Goal: Task Accomplishment & Management: Use online tool/utility

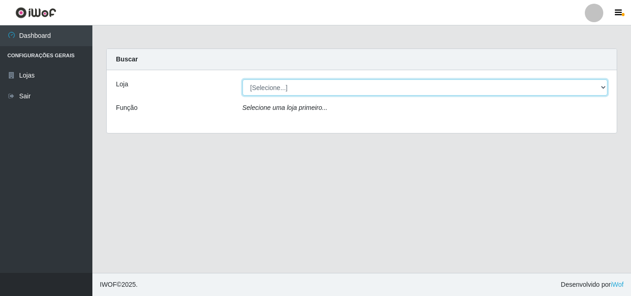
drag, startPoint x: 569, startPoint y: 90, endPoint x: 571, endPoint y: 95, distance: 4.8
click at [573, 94] on select "[Selecione...] BomQueSó Agreste - Loja 3" at bounding box center [424, 87] width 365 height 16
select select "215"
click at [242, 79] on select "[Selecione...] BomQueSó Agreste - Loja 3" at bounding box center [424, 87] width 365 height 16
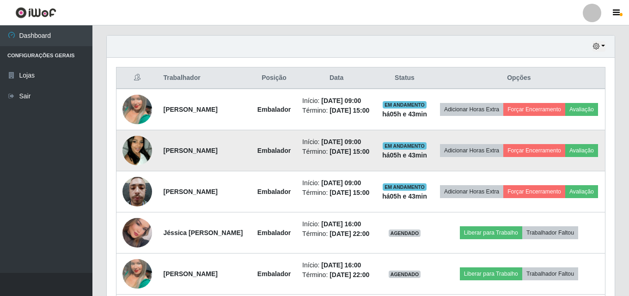
scroll to position [323, 0]
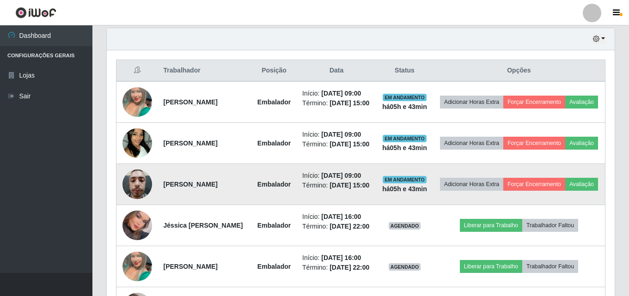
click at [136, 198] on img at bounding box center [137, 183] width 30 height 39
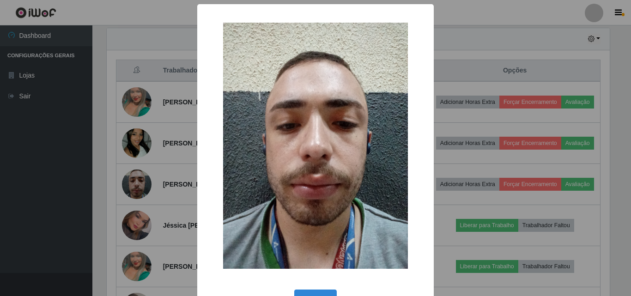
click at [161, 198] on div "× OK Cancel" at bounding box center [315, 148] width 631 height 296
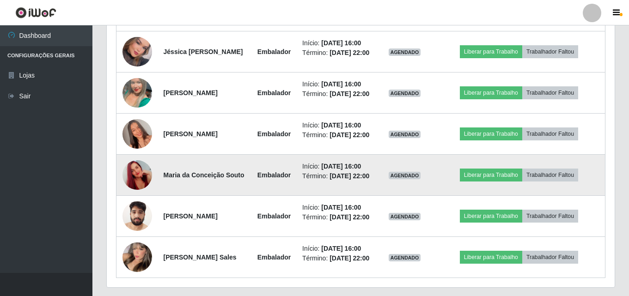
scroll to position [416, 0]
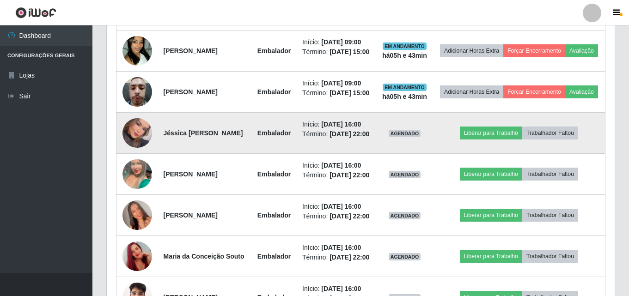
click at [153, 153] on td at bounding box center [137, 133] width 42 height 41
click at [142, 154] on img at bounding box center [137, 133] width 30 height 42
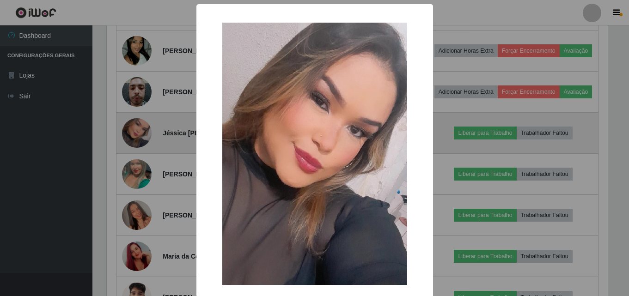
scroll to position [192, 503]
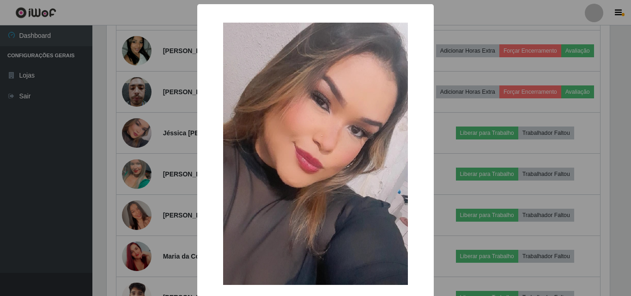
click at [145, 184] on div "× OK Cancel" at bounding box center [315, 148] width 631 height 296
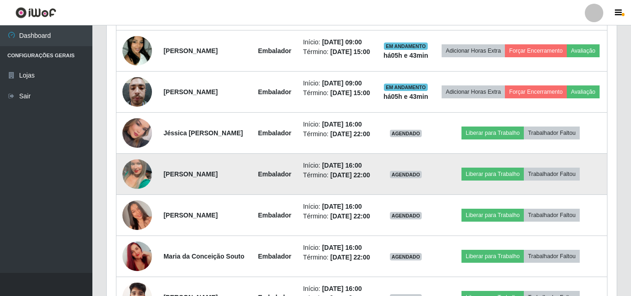
scroll to position [192, 508]
click at [139, 200] on img at bounding box center [137, 174] width 30 height 53
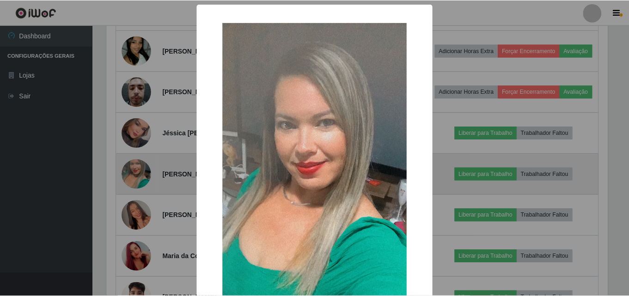
scroll to position [192, 503]
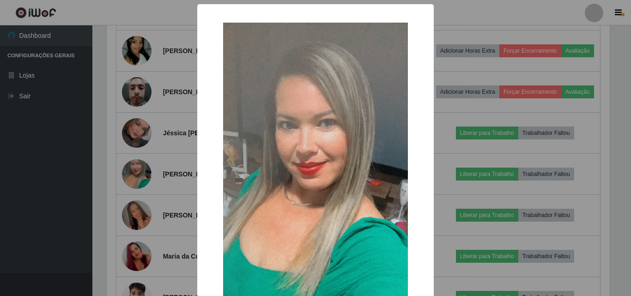
click at [182, 204] on div "× OK Cancel" at bounding box center [315, 148] width 631 height 296
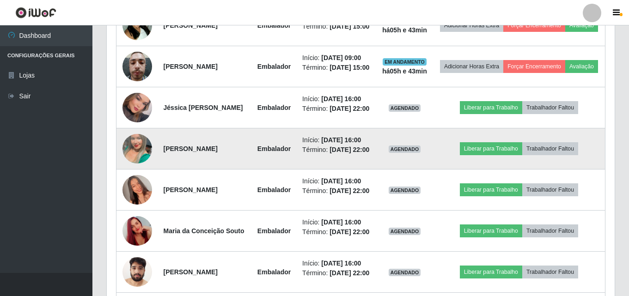
scroll to position [508, 0]
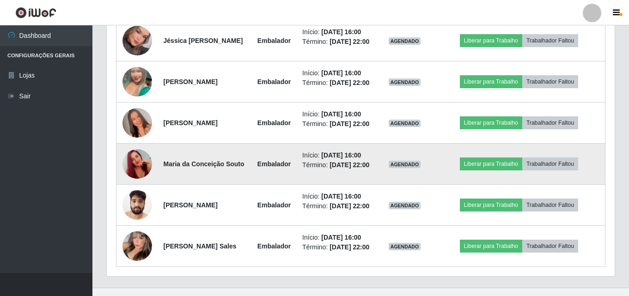
click at [138, 190] on img at bounding box center [137, 164] width 30 height 53
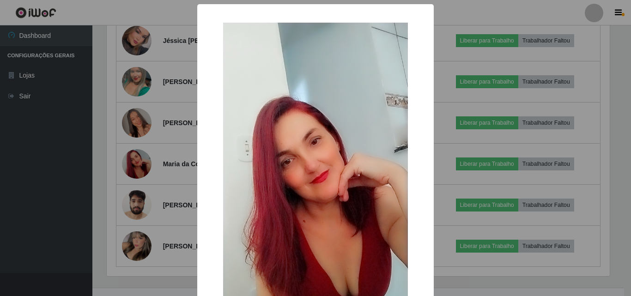
click at [173, 211] on div "× OK Cancel" at bounding box center [315, 148] width 631 height 296
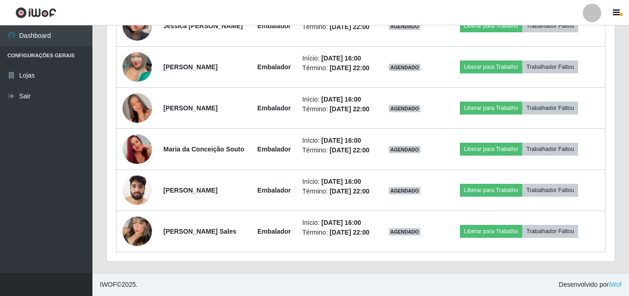
scroll to position [585, 0]
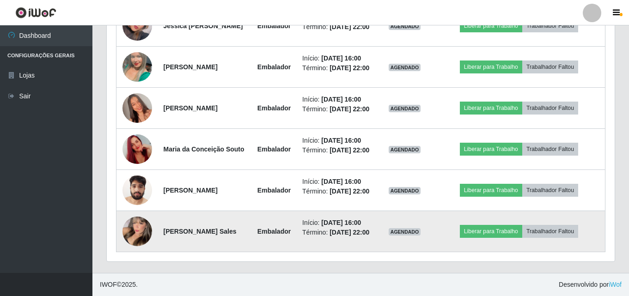
click at [129, 229] on img at bounding box center [137, 231] width 30 height 41
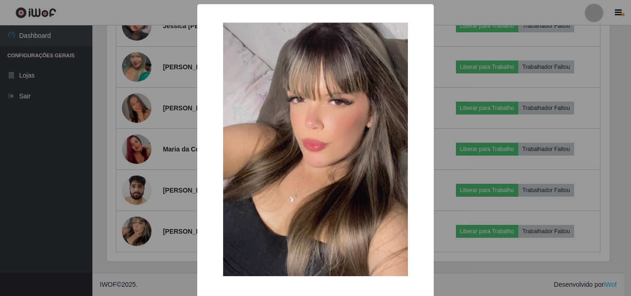
click at [141, 196] on div "× OK Cancel" at bounding box center [315, 148] width 631 height 296
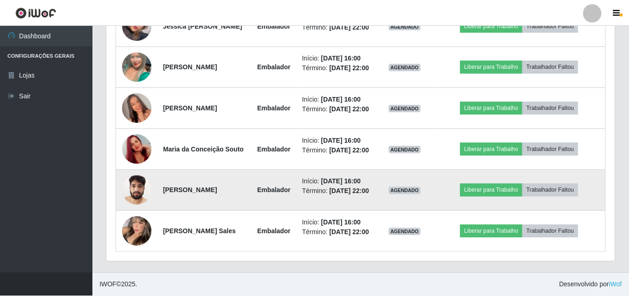
scroll to position [192, 508]
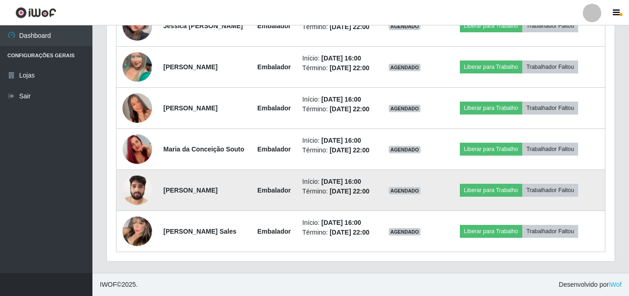
click at [143, 183] on img at bounding box center [137, 189] width 30 height 39
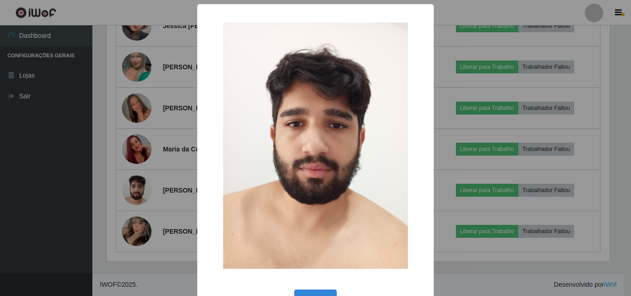
click at [155, 182] on div "× OK Cancel" at bounding box center [315, 148] width 631 height 296
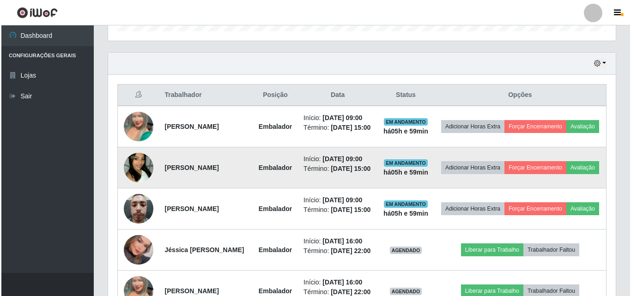
scroll to position [369, 0]
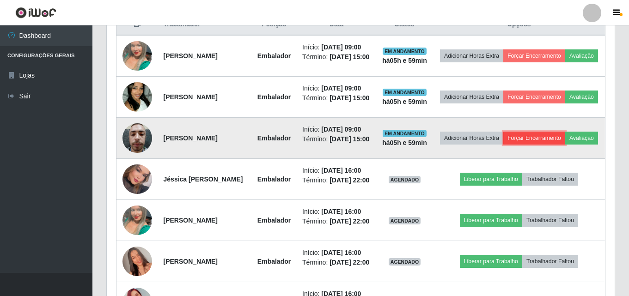
click at [559, 145] on button "Forçar Encerramento" at bounding box center [534, 138] width 62 height 13
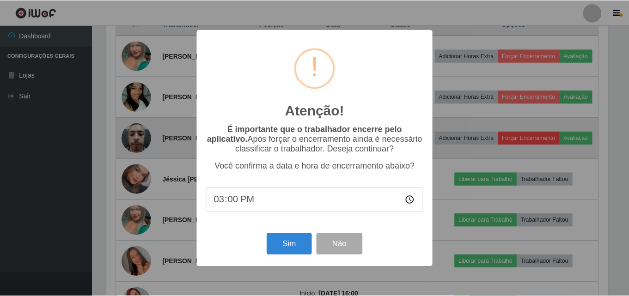
scroll to position [192, 503]
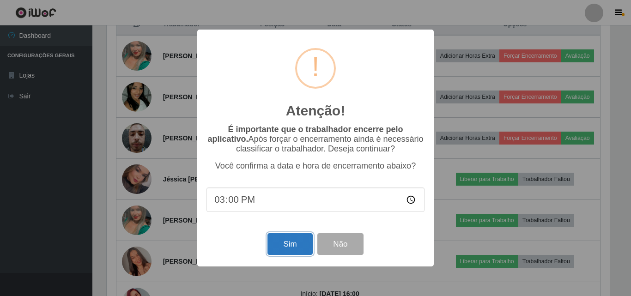
click at [278, 247] on button "Sim" at bounding box center [289, 244] width 45 height 22
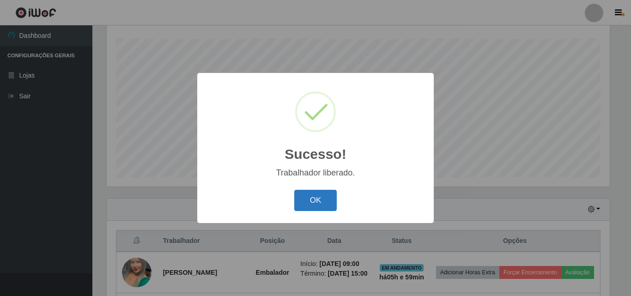
click at [312, 204] on button "OK" at bounding box center [315, 201] width 43 height 22
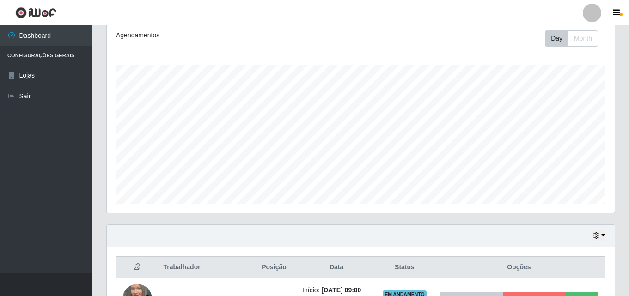
scroll to position [199, 0]
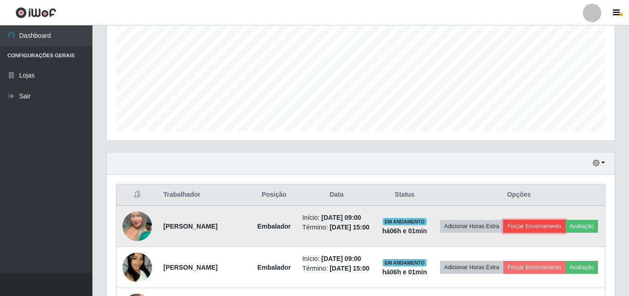
click at [560, 224] on button "Forçar Encerramento" at bounding box center [534, 226] width 62 height 13
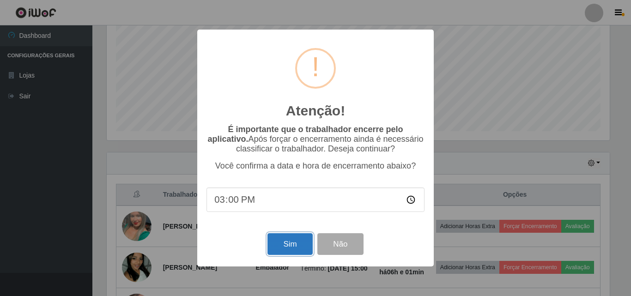
click at [284, 239] on button "Sim" at bounding box center [289, 244] width 45 height 22
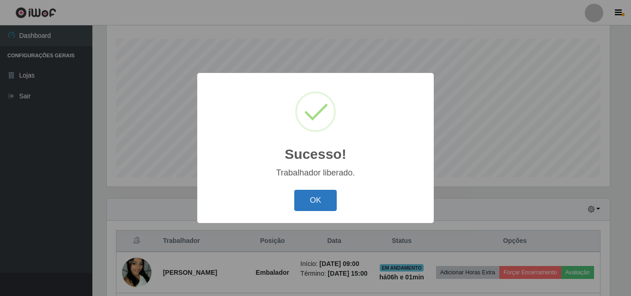
click at [321, 195] on button "OK" at bounding box center [315, 201] width 43 height 22
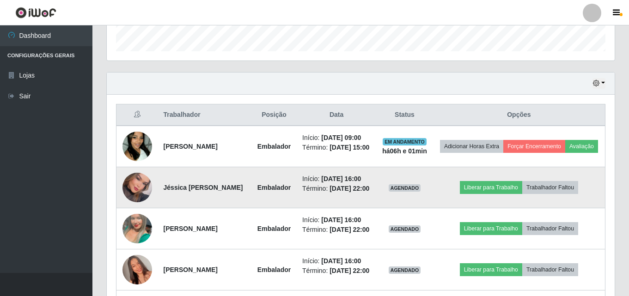
scroll to position [291, 0]
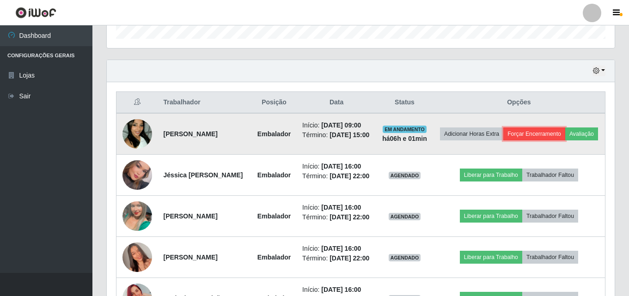
click at [551, 130] on button "Forçar Encerramento" at bounding box center [534, 133] width 62 height 13
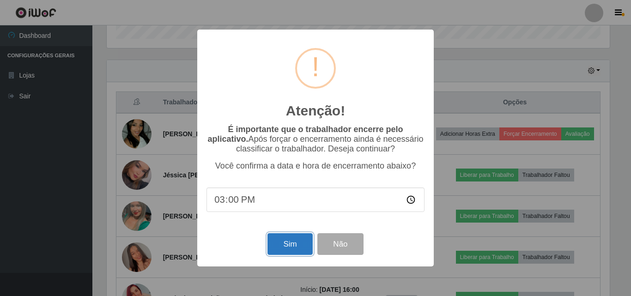
drag, startPoint x: 281, startPoint y: 246, endPoint x: 278, endPoint y: 241, distance: 6.2
click at [280, 246] on button "Sim" at bounding box center [289, 244] width 45 height 22
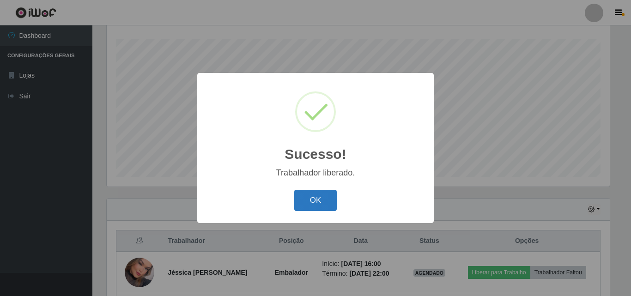
click at [310, 200] on button "OK" at bounding box center [315, 201] width 43 height 22
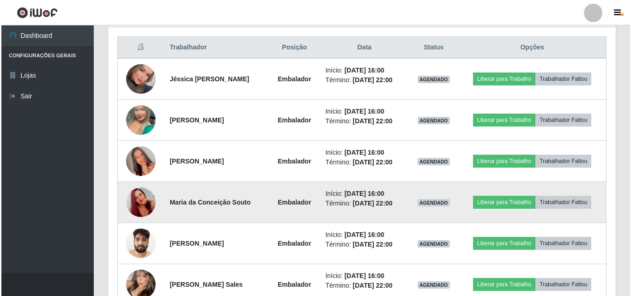
scroll to position [384, 0]
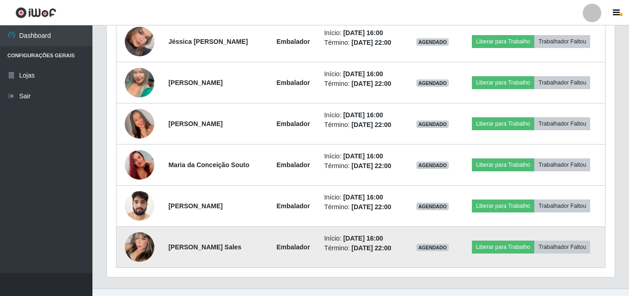
click at [139, 249] on img at bounding box center [140, 247] width 30 height 41
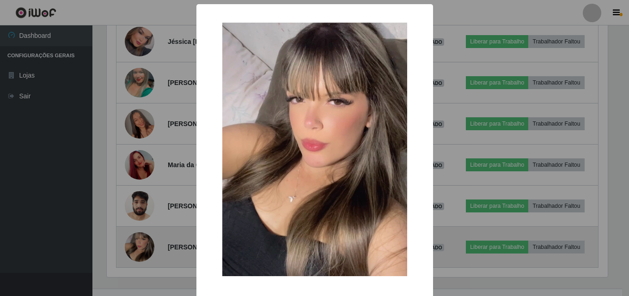
scroll to position [192, 503]
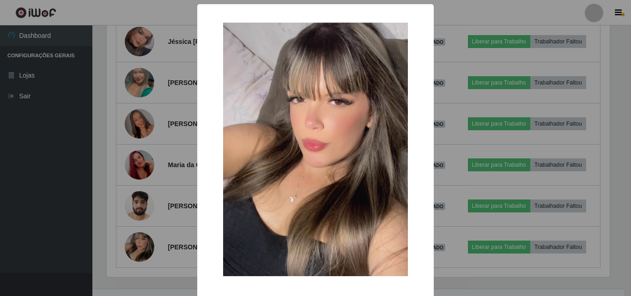
click at [139, 249] on div "× OK Cancel" at bounding box center [315, 148] width 631 height 296
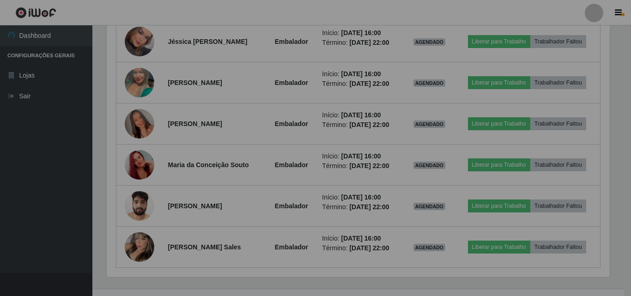
scroll to position [192, 508]
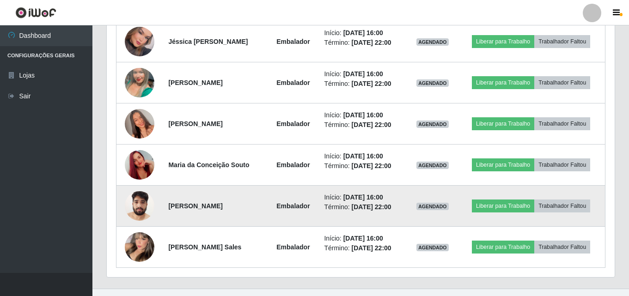
click at [139, 200] on img at bounding box center [140, 205] width 30 height 39
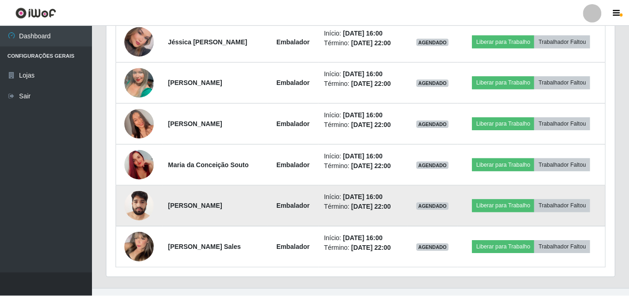
scroll to position [192, 503]
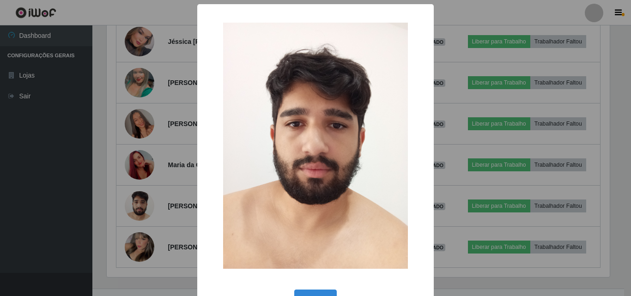
click at [141, 200] on div "× OK Cancel" at bounding box center [315, 148] width 631 height 296
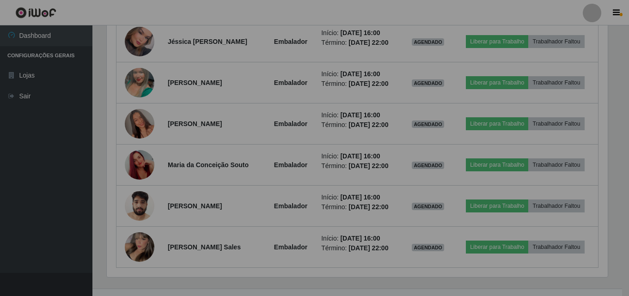
scroll to position [192, 508]
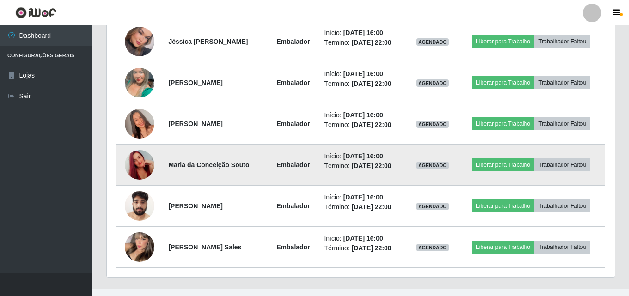
click at [143, 164] on img at bounding box center [140, 165] width 30 height 53
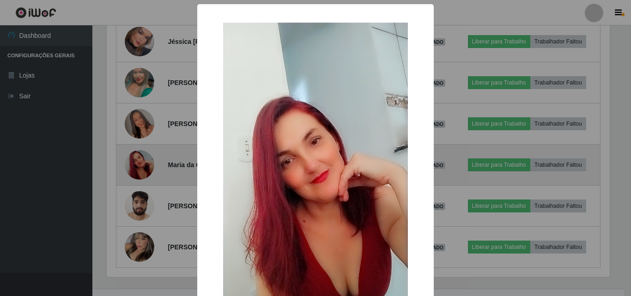
click at [143, 164] on div "× OK Cancel" at bounding box center [315, 148] width 631 height 296
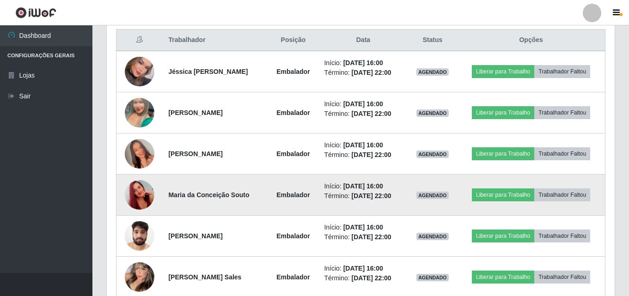
scroll to position [338, 0]
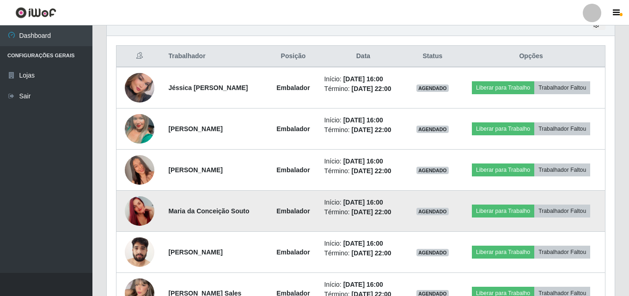
click at [143, 164] on img at bounding box center [140, 170] width 30 height 53
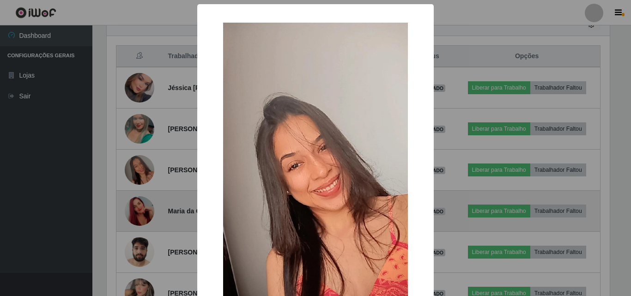
click at [143, 164] on div "× OK Cancel" at bounding box center [315, 148] width 631 height 296
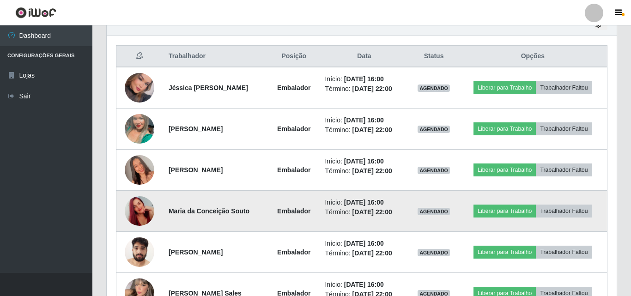
scroll to position [192, 508]
click at [143, 164] on img at bounding box center [140, 170] width 30 height 53
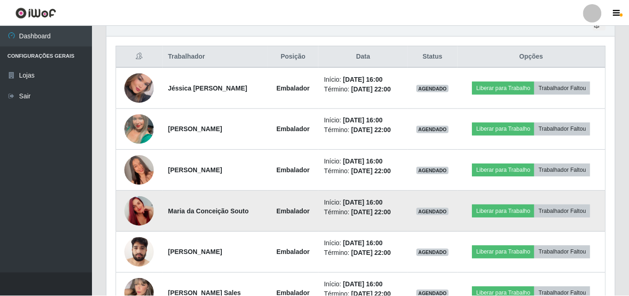
scroll to position [192, 503]
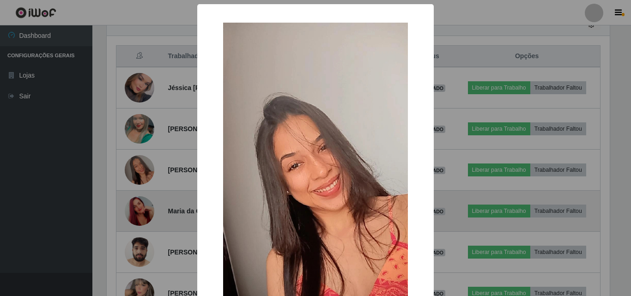
click at [143, 164] on div "× OK Cancel" at bounding box center [315, 148] width 631 height 296
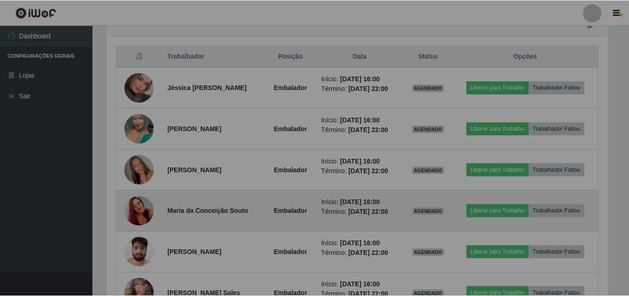
scroll to position [192, 508]
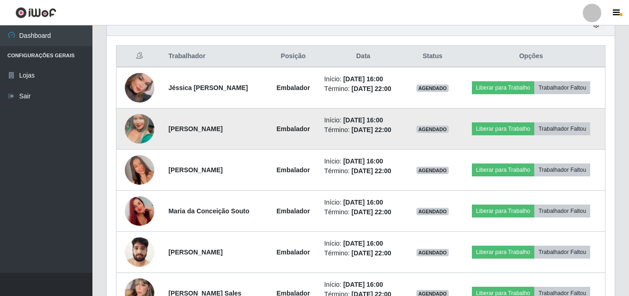
click at [153, 128] on td at bounding box center [139, 129] width 47 height 41
click at [145, 129] on img at bounding box center [140, 129] width 30 height 53
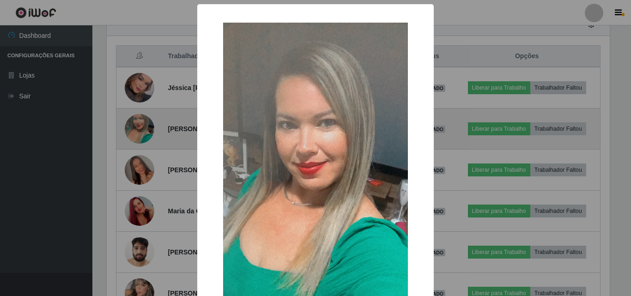
click at [145, 129] on div "× OK Cancel" at bounding box center [315, 148] width 631 height 296
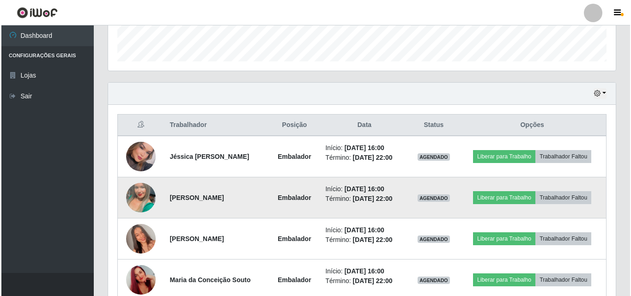
scroll to position [245, 0]
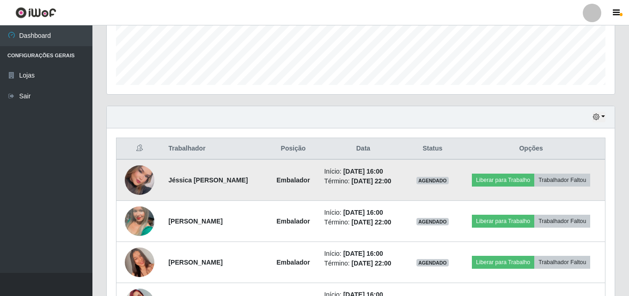
click at [132, 180] on img at bounding box center [140, 180] width 30 height 42
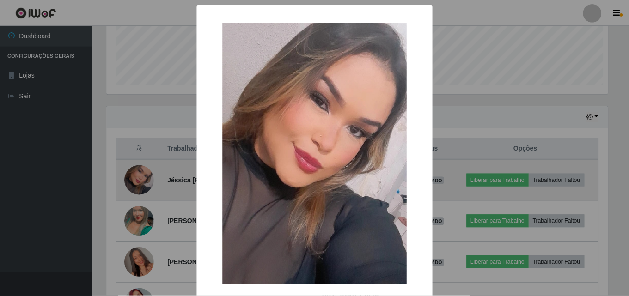
scroll to position [192, 503]
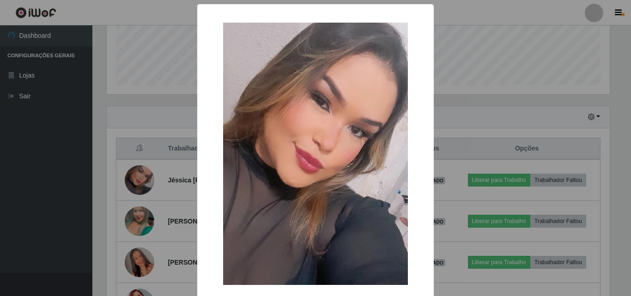
click at [133, 180] on div "× OK Cancel" at bounding box center [315, 148] width 631 height 296
